Goal: Information Seeking & Learning: Learn about a topic

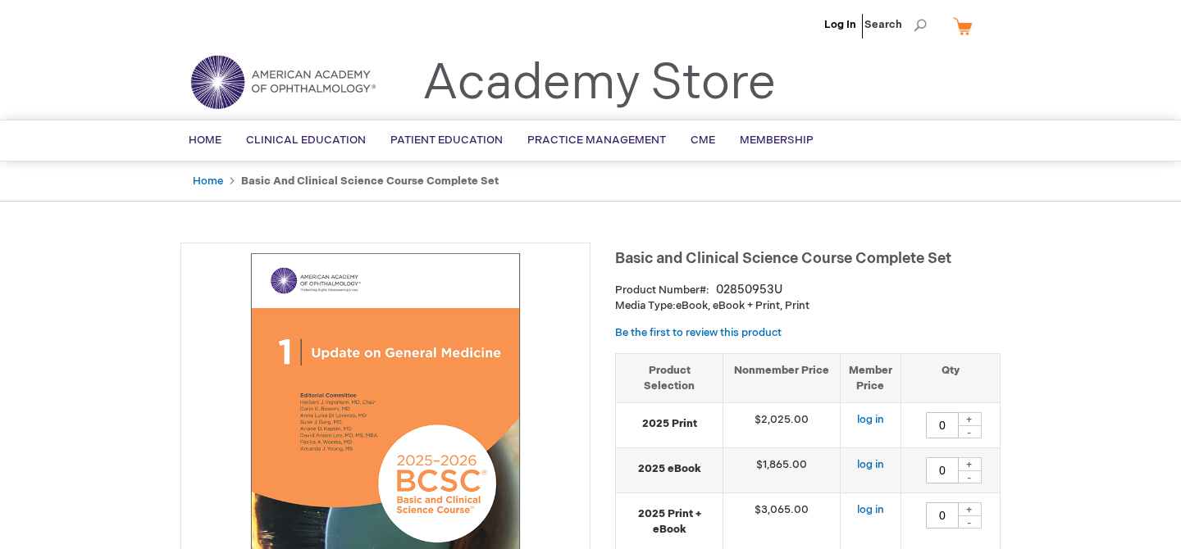
click at [800, 250] on h1 "Basic and Clinical Science Course Complete Set" at bounding box center [807, 256] width 385 height 27
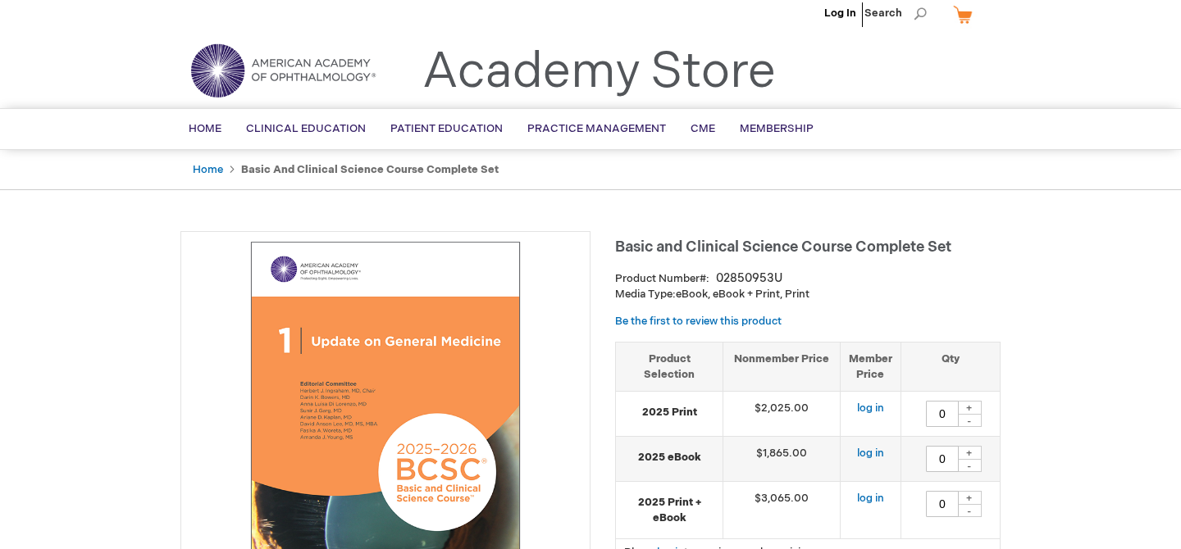
scroll to position [34, 0]
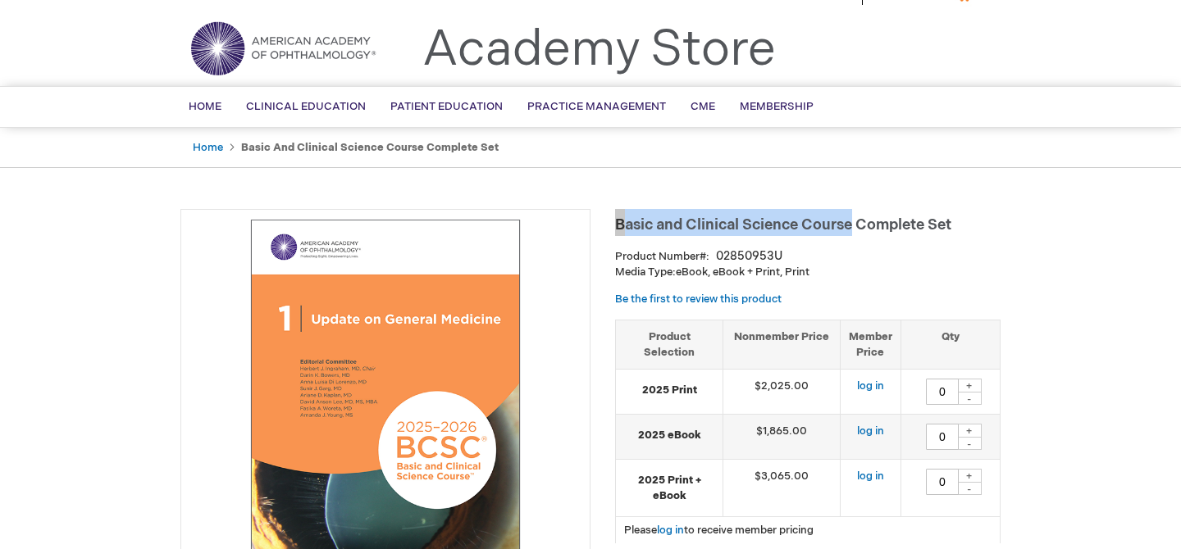
drag, startPoint x: 615, startPoint y: 221, endPoint x: 854, endPoint y: 219, distance: 238.6
click at [854, 219] on span "Basic and Clinical Science Course Complete Set" at bounding box center [783, 224] width 336 height 17
copy span "Basic and Clinical Science Course"
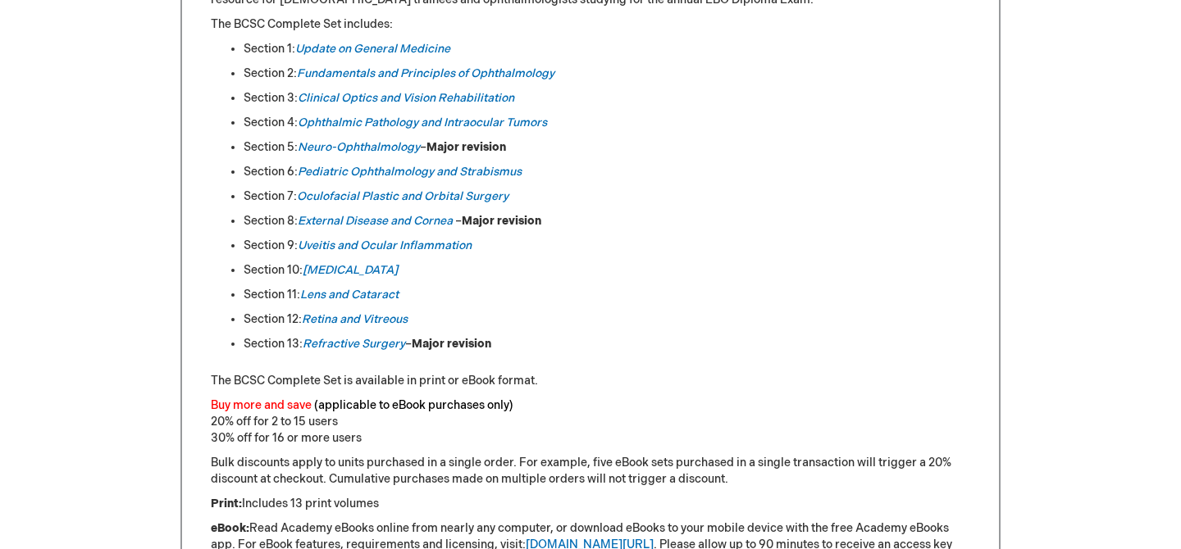
scroll to position [996, 0]
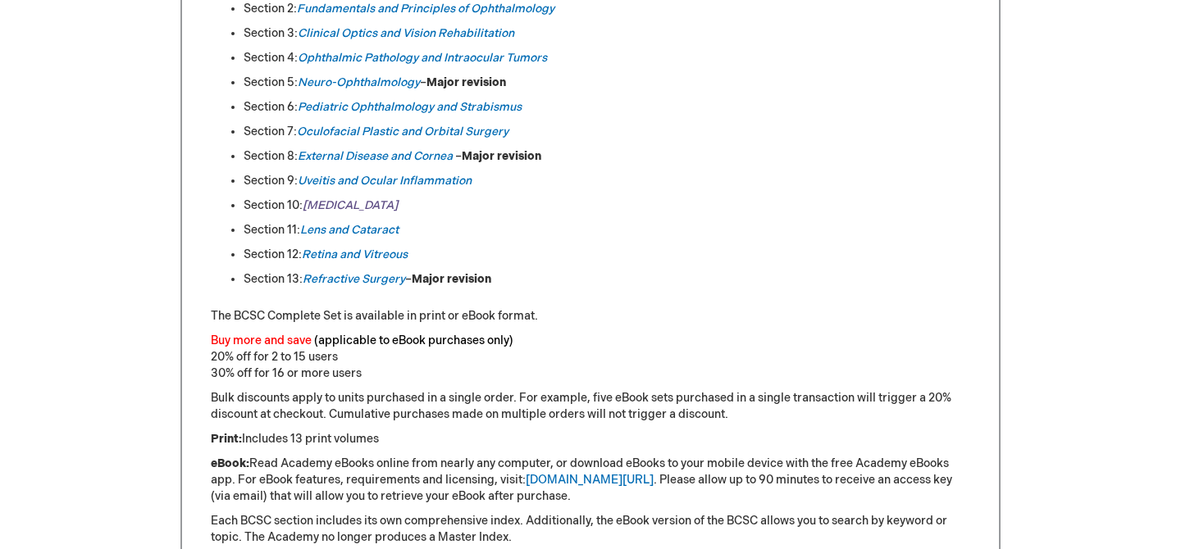
click at [337, 203] on em "[MEDICAL_DATA]" at bounding box center [350, 205] width 95 height 14
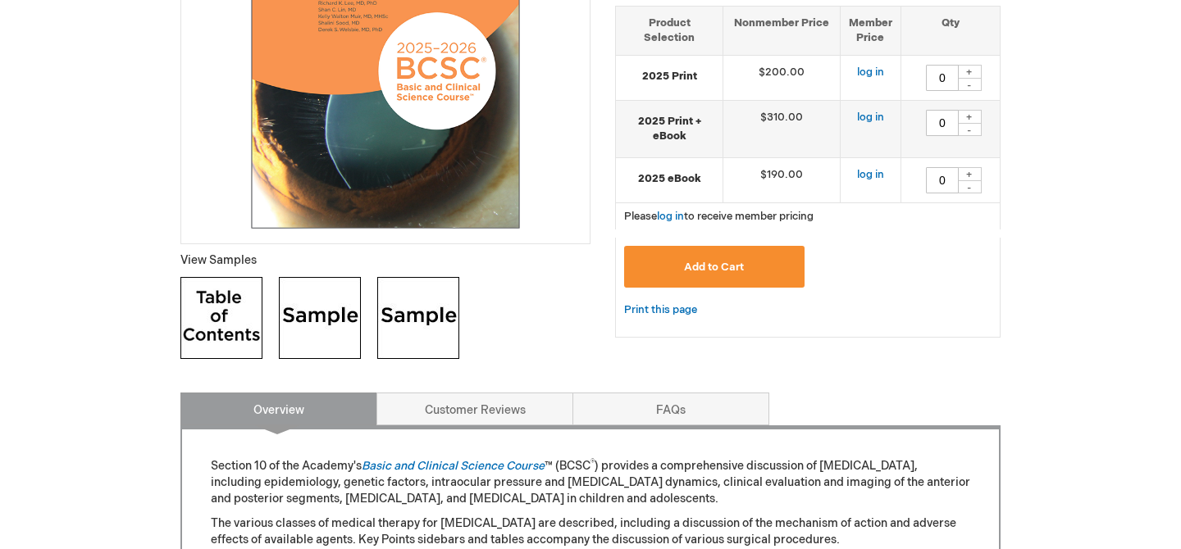
scroll to position [415, 0]
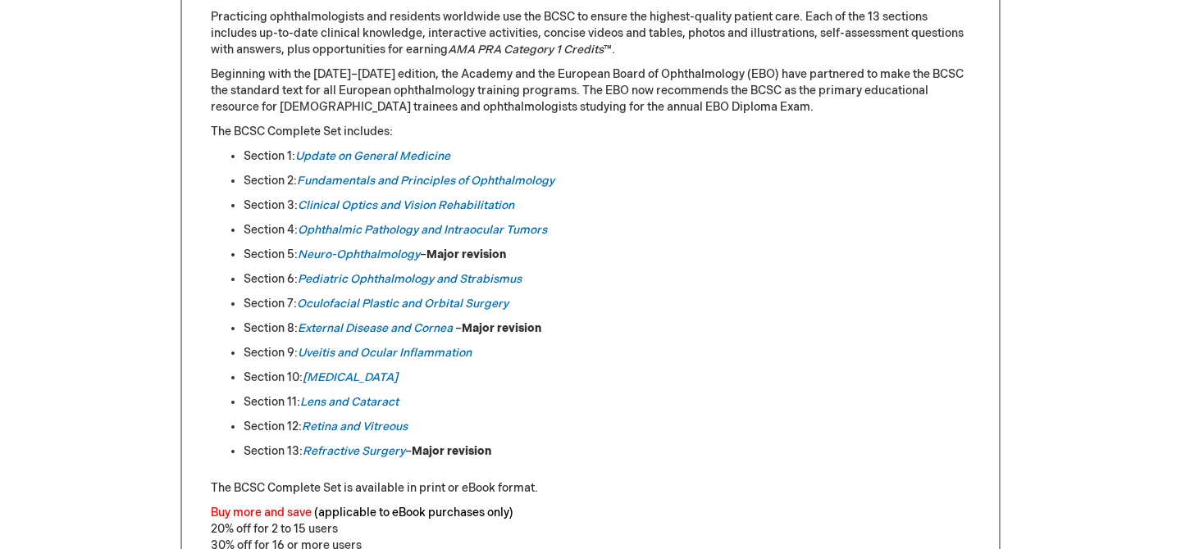
scroll to position [827, 0]
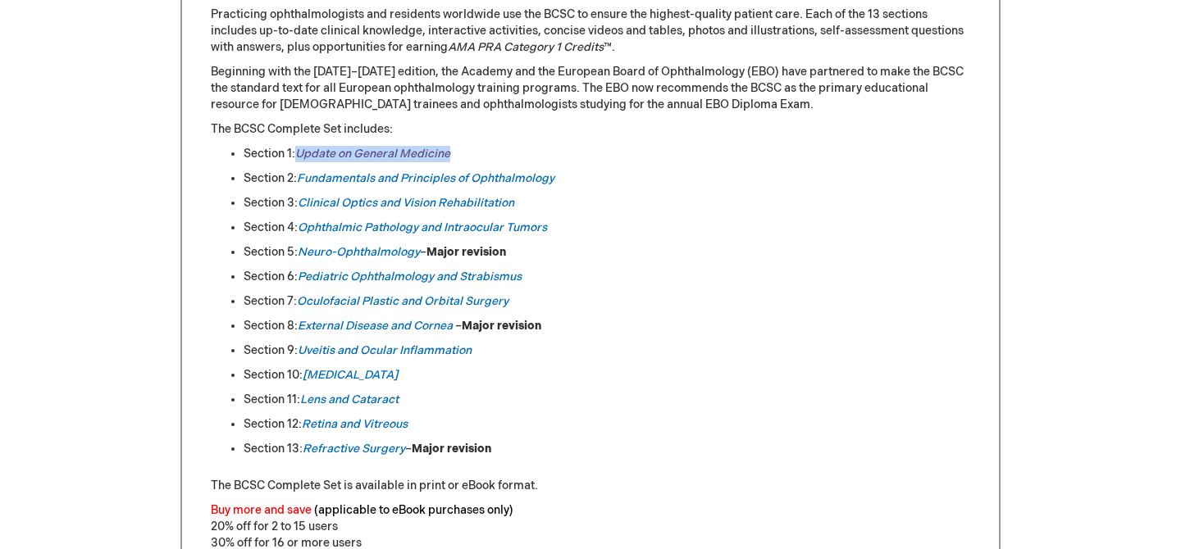
drag, startPoint x: 467, startPoint y: 153, endPoint x: 299, endPoint y: 153, distance: 168.1
click at [300, 153] on li "Section 1: Update on General Medicine" at bounding box center [607, 154] width 727 height 16
copy link "Update on General Medicine"
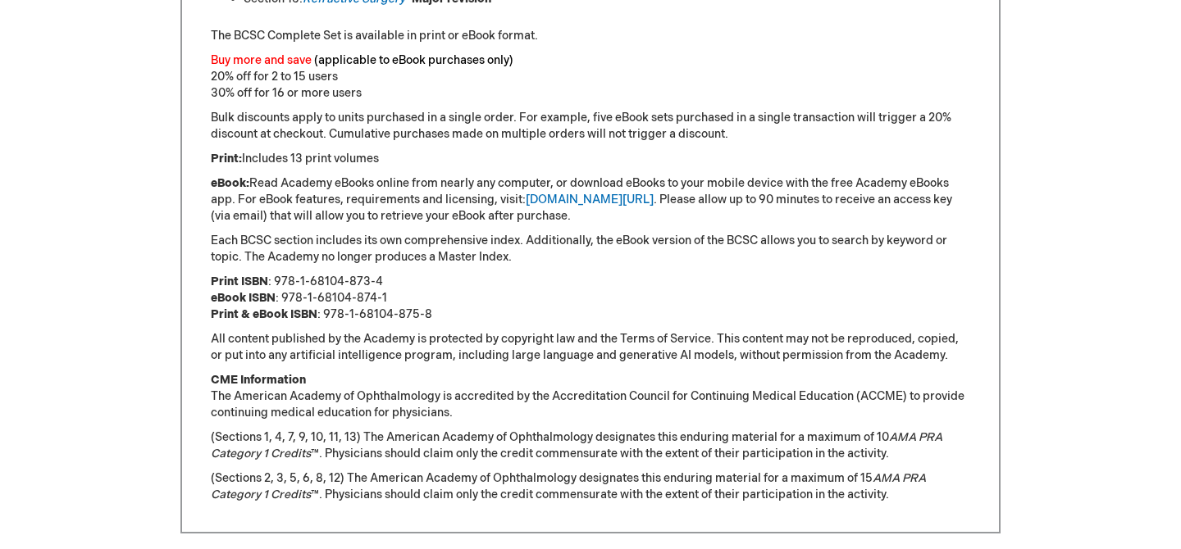
scroll to position [869, 0]
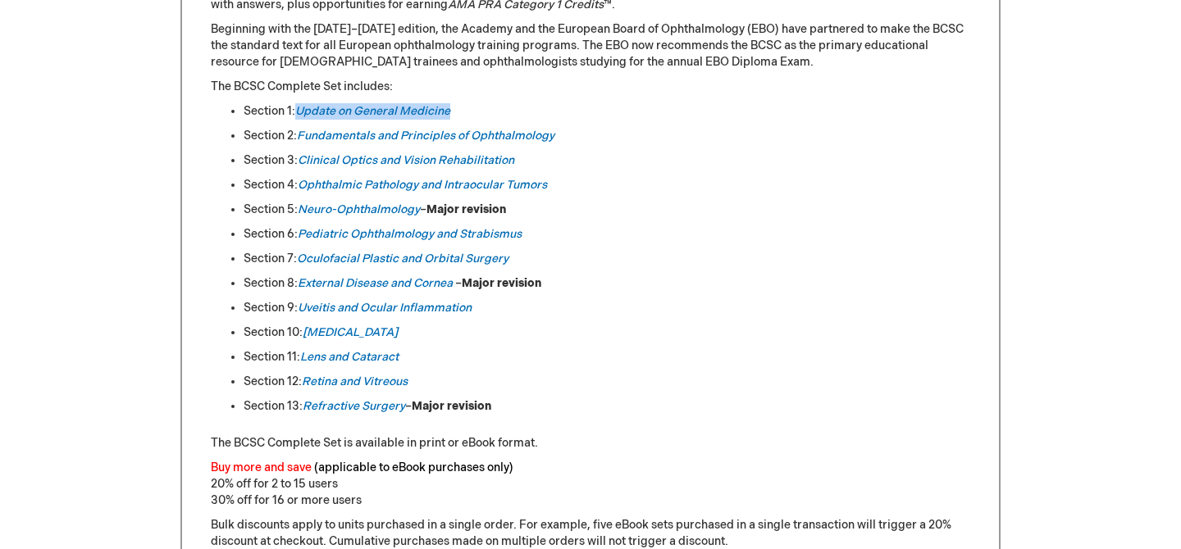
click at [627, 294] on ul "Section 1: Update on General Medicine Section 2: Fundamentals and Principles of…" at bounding box center [590, 259] width 759 height 312
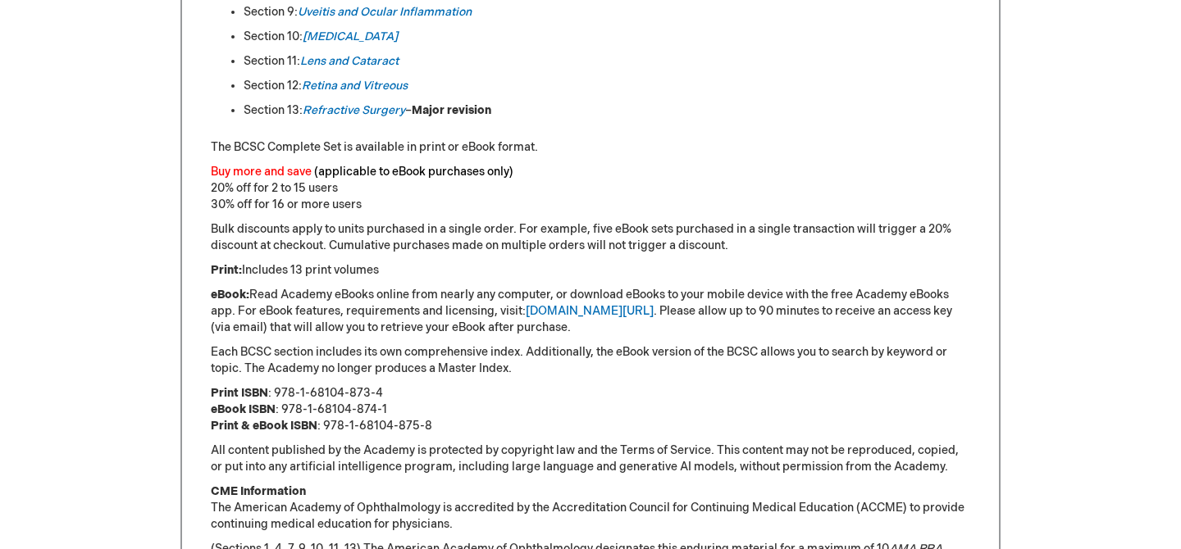
scroll to position [1182, 0]
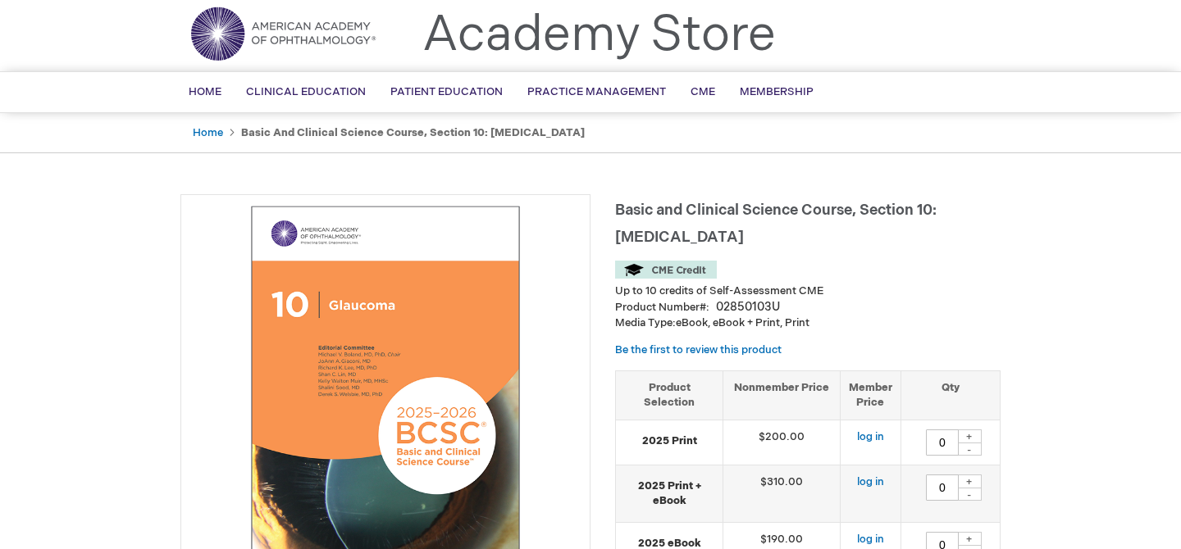
scroll to position [53, 0]
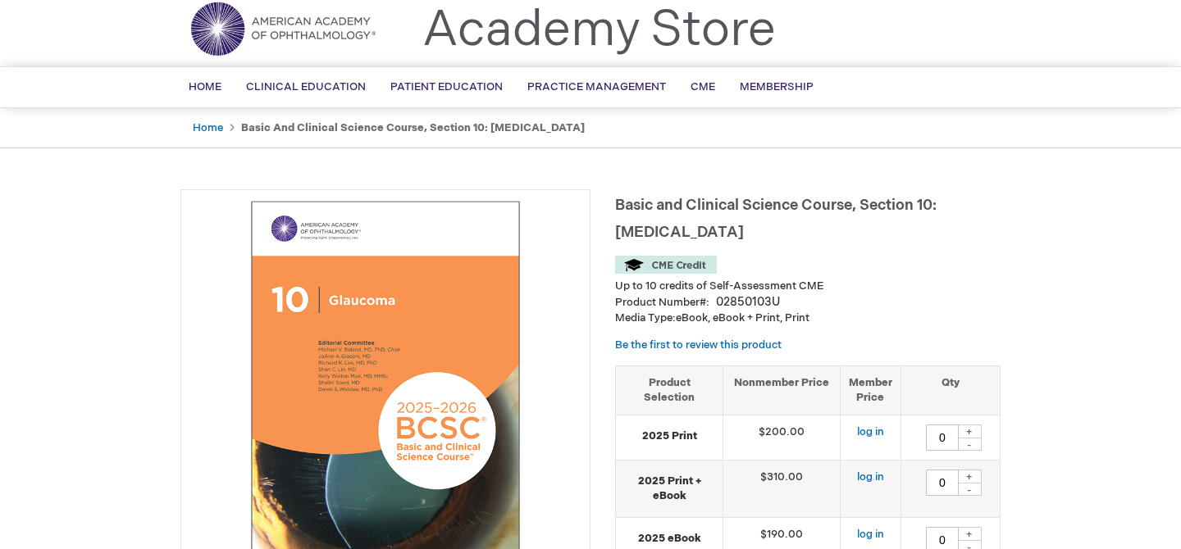
click at [744, 203] on span "Basic and Clinical Science Course, Section 10: Glaucoma" at bounding box center [775, 219] width 321 height 44
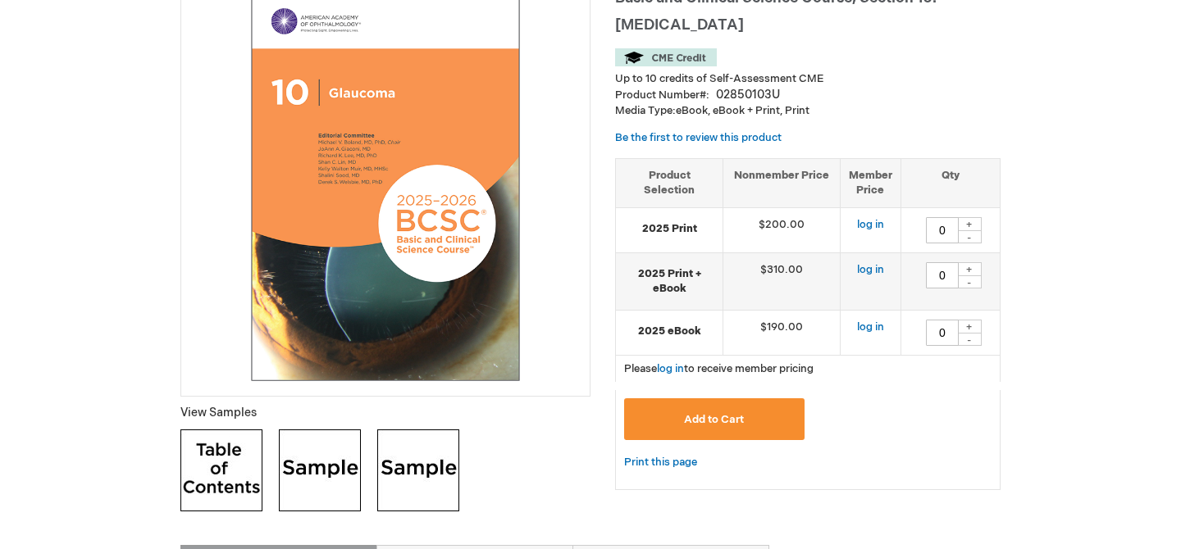
scroll to position [0, 0]
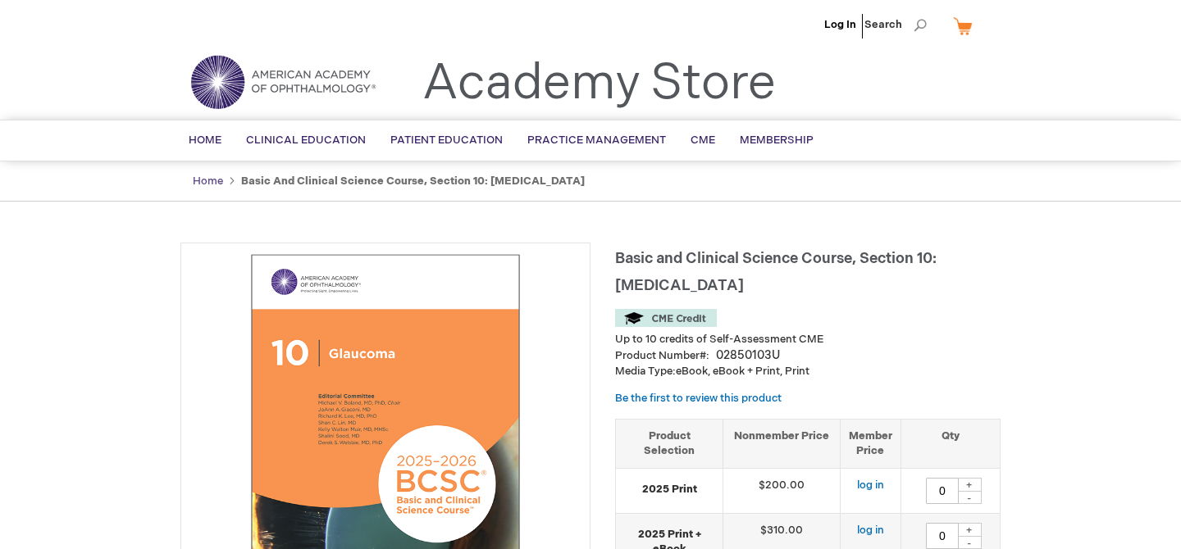
click at [214, 180] on link "Home" at bounding box center [208, 181] width 30 height 13
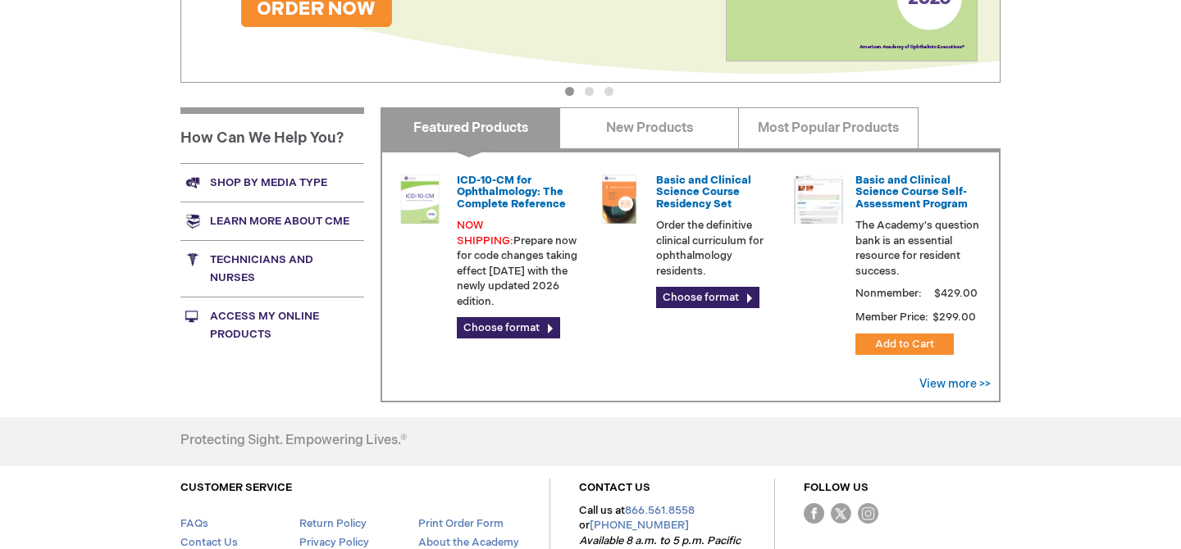
scroll to position [683, 0]
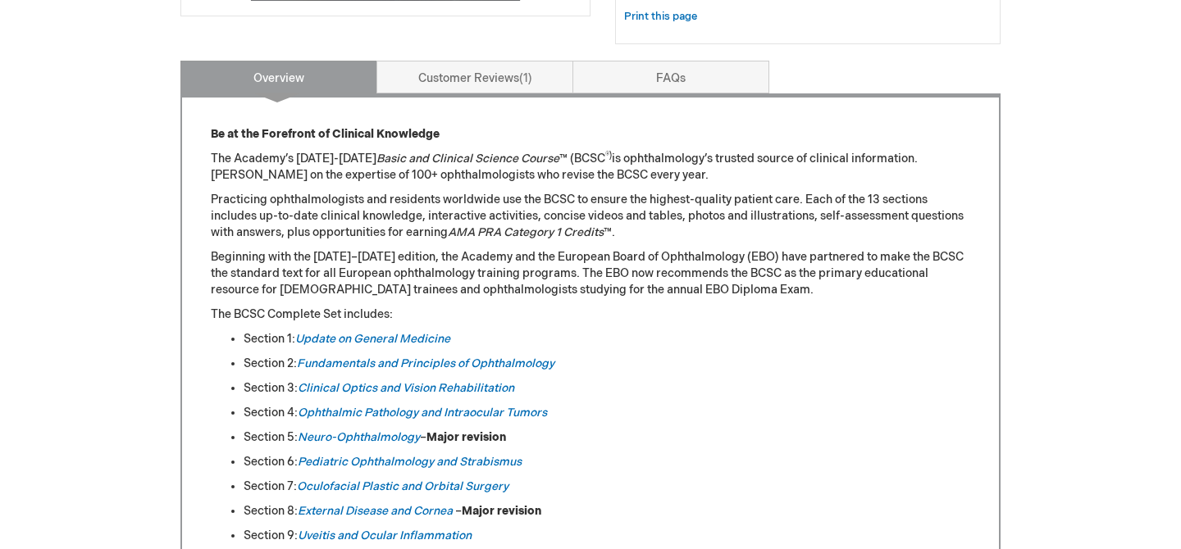
scroll to position [643, 0]
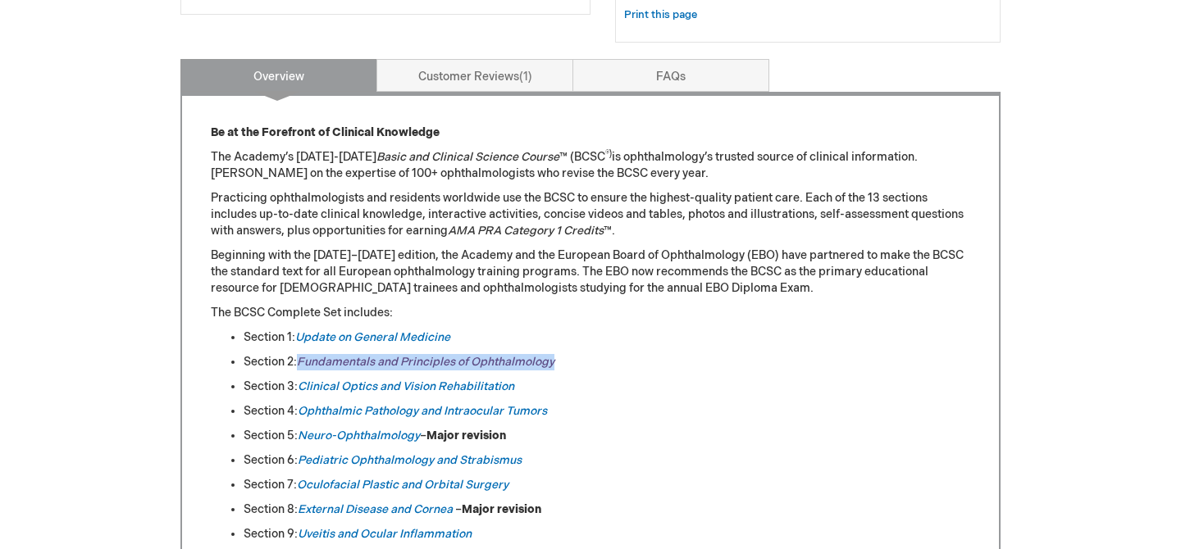
drag, startPoint x: 592, startPoint y: 360, endPoint x: 302, endPoint y: 357, distance: 290.3
click at [302, 357] on li "Section 2: Fundamentals and Principles of Ophthalmology" at bounding box center [607, 362] width 727 height 16
copy link "Fundamentals and Principles of Ophthalmology"
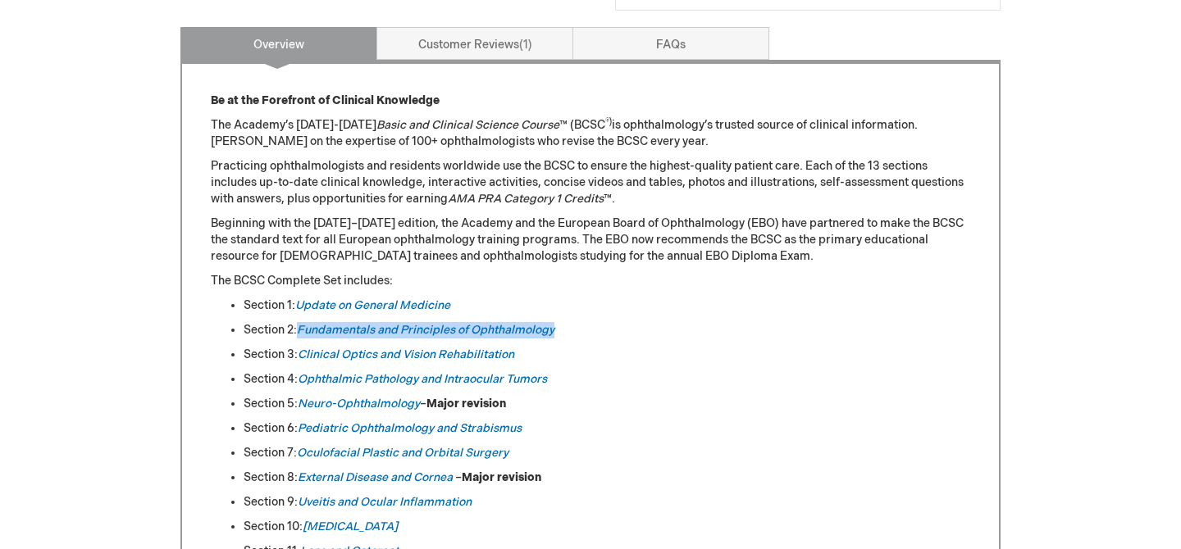
scroll to position [678, 0]
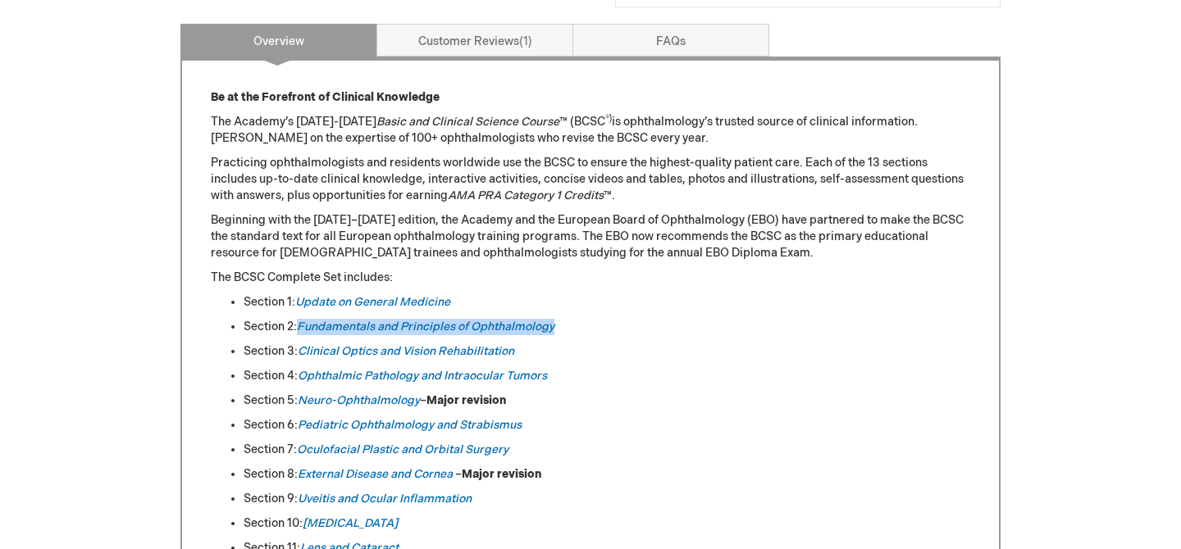
click at [639, 435] on ul "Section 1: Update on General Medicine Section 2: Fundamentals and Principles of…" at bounding box center [590, 450] width 759 height 312
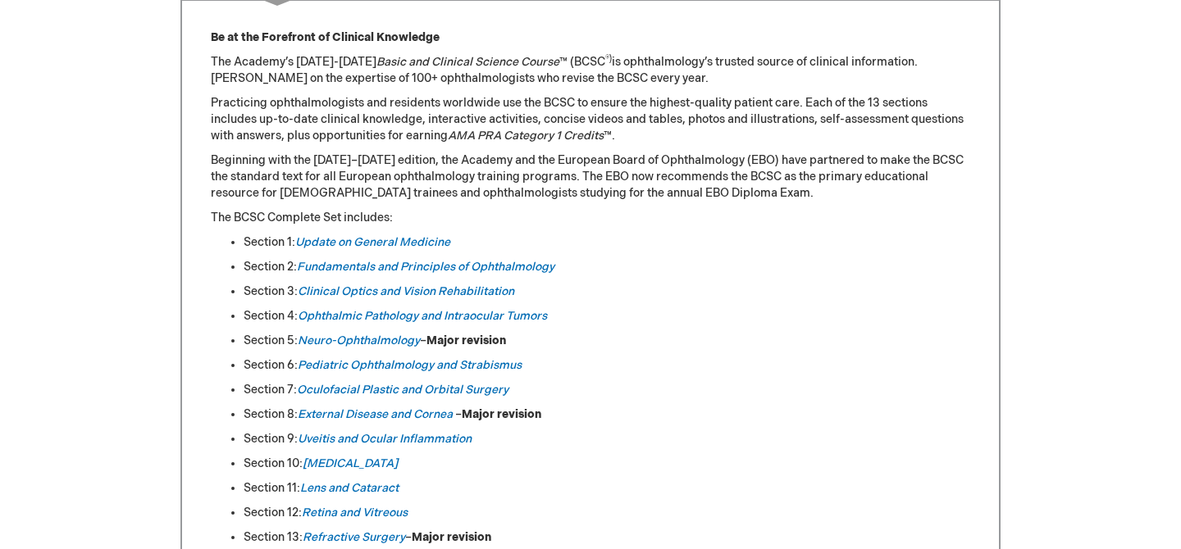
scroll to position [895, 0]
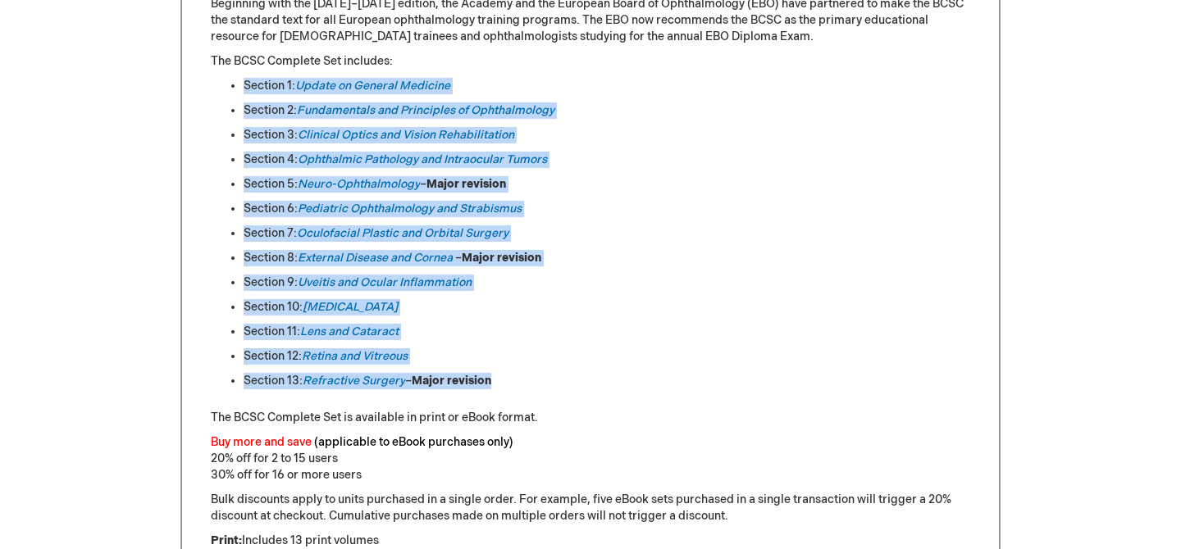
drag, startPoint x: 538, startPoint y: 385, endPoint x: 218, endPoint y: 84, distance: 439.1
click at [216, 84] on ul "Section 1: Update on General Medicine Section 2: Fundamentals and Principles of…" at bounding box center [590, 234] width 759 height 312
click at [218, 84] on ul "Section 1: Update on General Medicine Section 2: Fundamentals and Principles of…" at bounding box center [590, 234] width 759 height 312
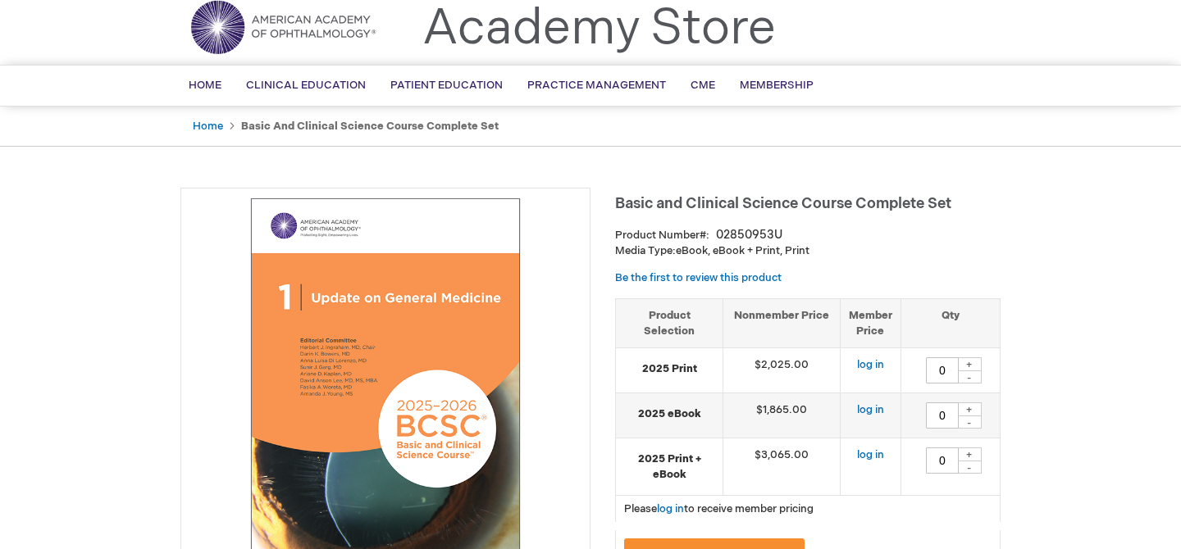
scroll to position [0, 0]
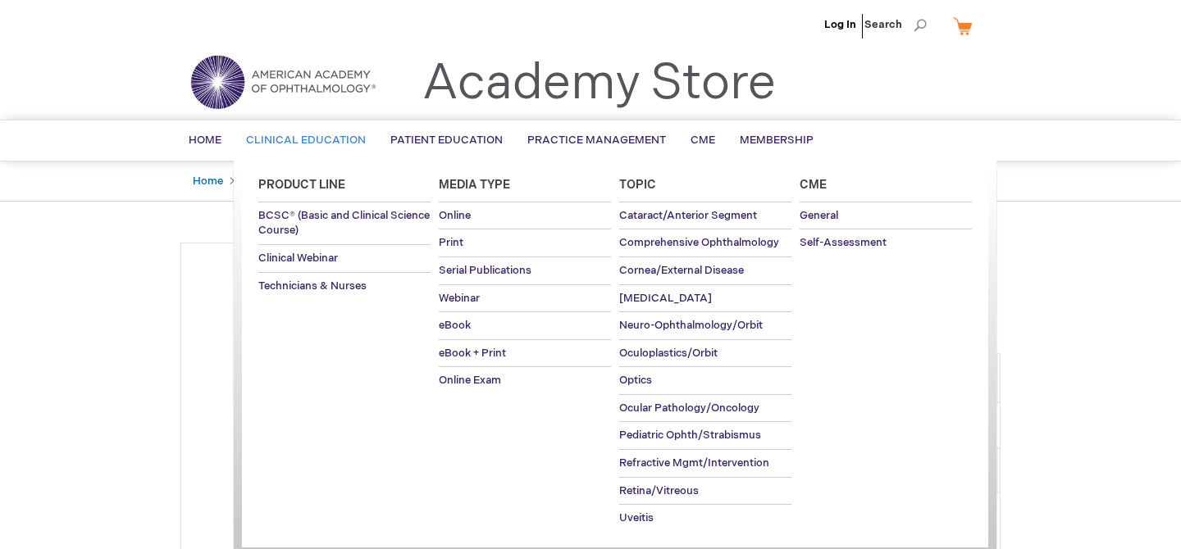
click at [343, 140] on span "Clinical Education" at bounding box center [306, 140] width 120 height 13
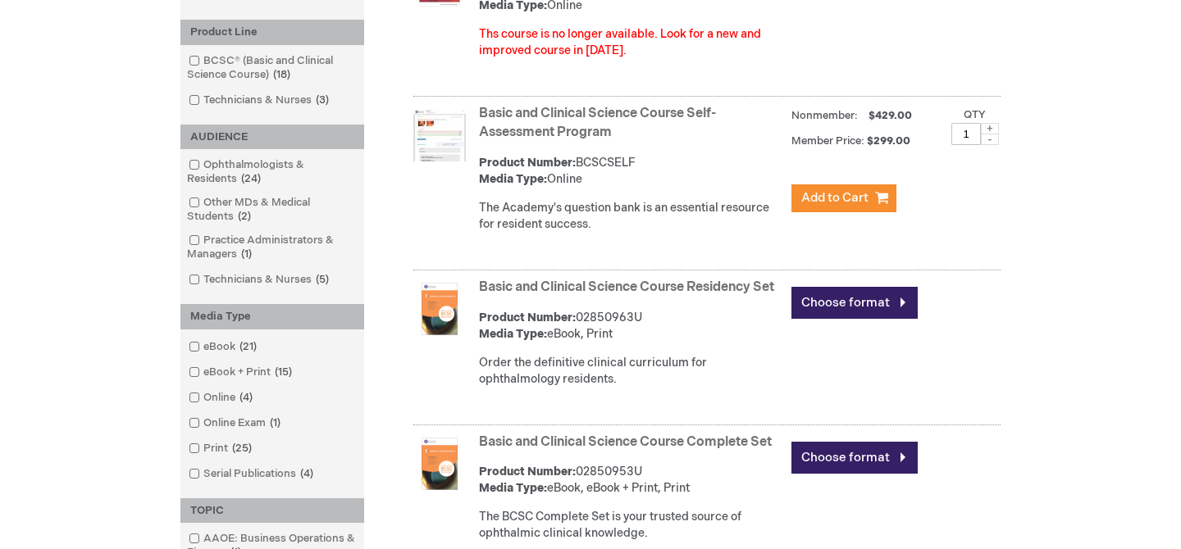
scroll to position [434, 0]
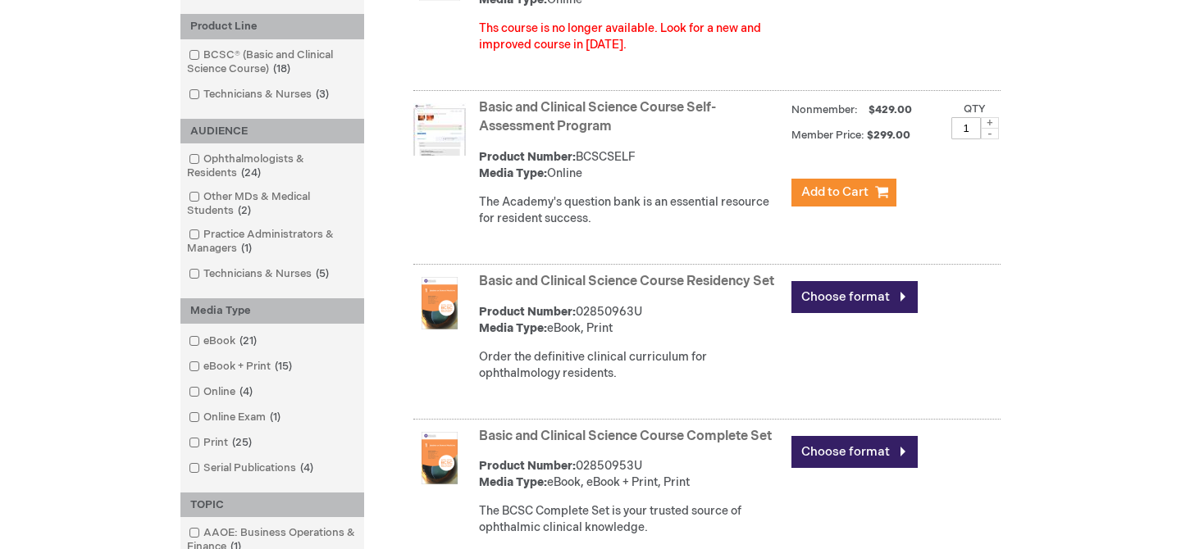
click at [573, 281] on link "Basic and Clinical Science Course Residency Set" at bounding box center [626, 282] width 295 height 16
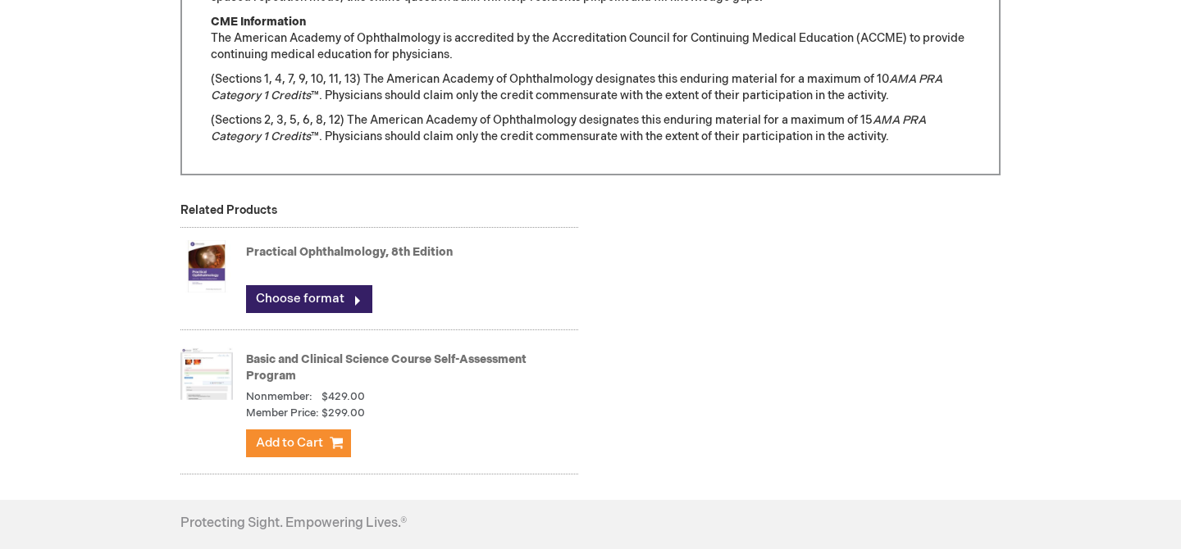
scroll to position [1914, 0]
